Goal: Find specific page/section: Find specific page/section

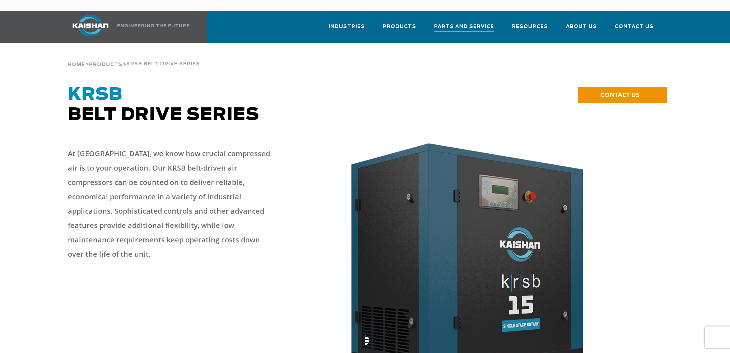
click at [455, 23] on span "Parts and Service" at bounding box center [464, 28] width 60 height 10
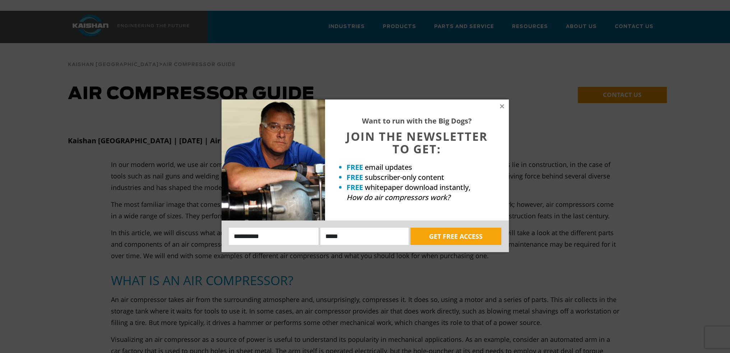
click at [501, 102] on div "Want to run with the Big Dogs? JOIN THE NEWSLETTER TO GET: FREE email updates F…" at bounding box center [417, 159] width 184 height 121
click at [500, 106] on icon at bounding box center [502, 106] width 6 height 6
